Goal: Information Seeking & Learning: Learn about a topic

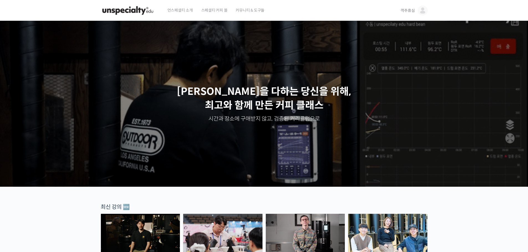
click at [404, 8] on span "객주휴심" at bounding box center [407, 10] width 14 height 5
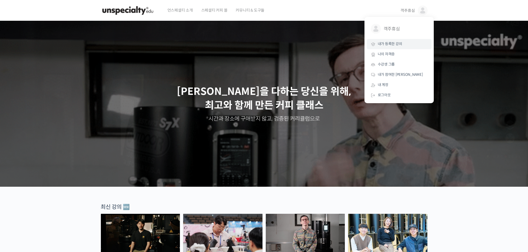
click at [396, 40] on link "내가 등록한 강의" at bounding box center [399, 44] width 65 height 10
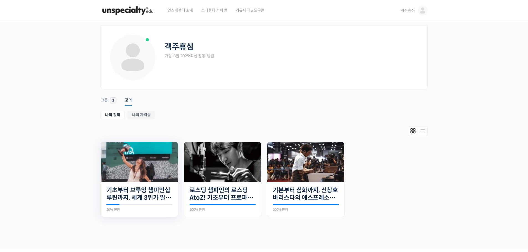
click at [143, 159] on img at bounding box center [139, 162] width 77 height 40
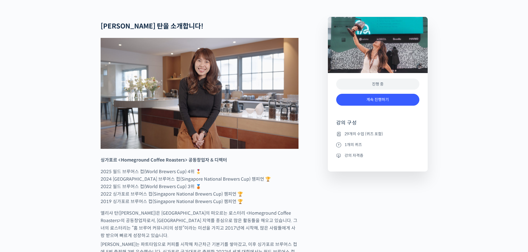
scroll to position [222, 0]
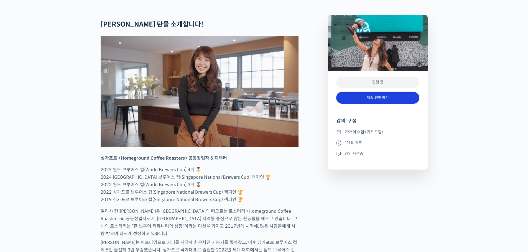
click at [386, 104] on link "계속 진행하기" at bounding box center [377, 98] width 83 height 12
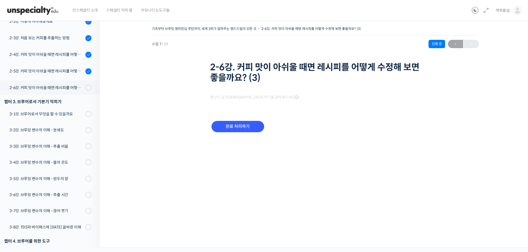
scroll to position [191, 0]
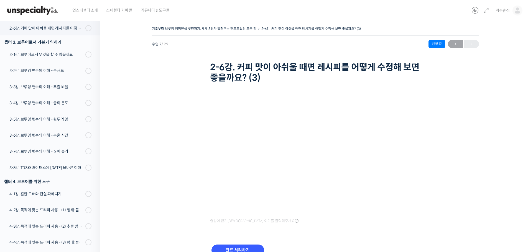
drag, startPoint x: 257, startPoint y: 236, endPoint x: 322, endPoint y: 212, distance: 69.4
click at [257, 236] on div "영상이 끊기신다면 여기를 클릭해주세요 완료 처리하기" at bounding box center [315, 178] width 211 height 186
